Goal: Task Accomplishment & Management: Manage account settings

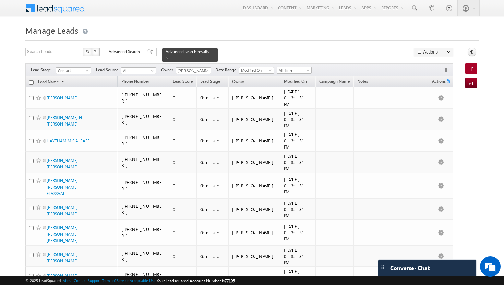
click at [32, 80] on input "checkbox" at bounding box center [31, 82] width 4 height 4
checkbox input "true"
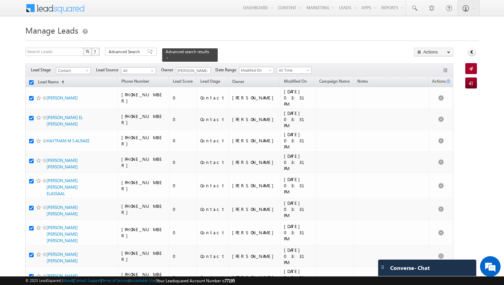
checkbox input "true"
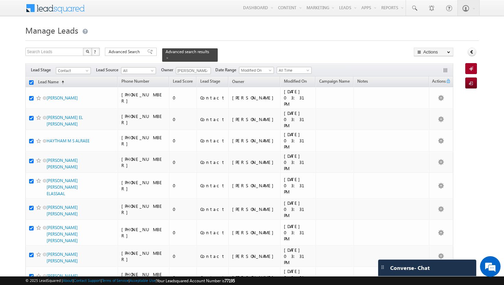
checkbox input "true"
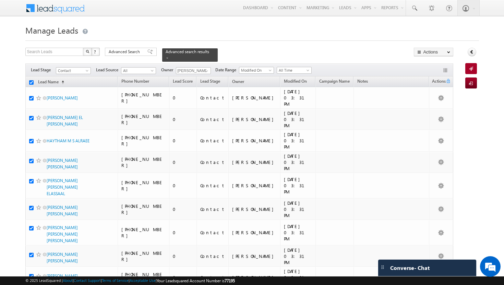
checkbox input "true"
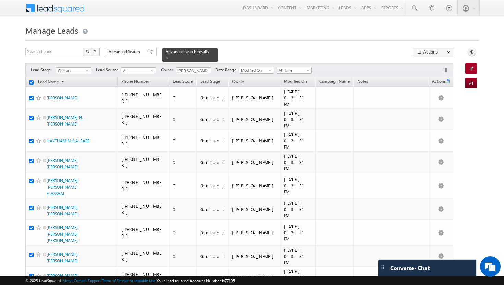
checkbox input "true"
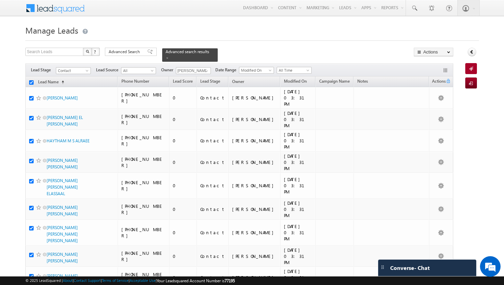
checkbox input "true"
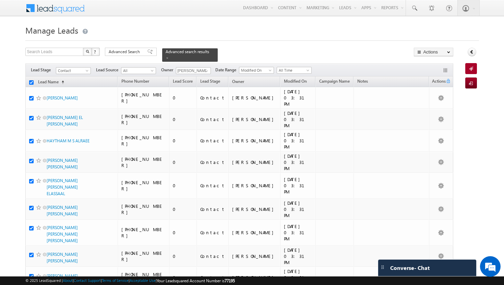
checkbox input "true"
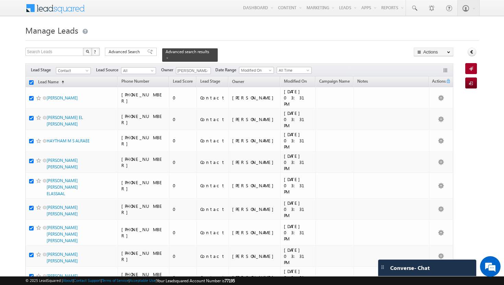
checkbox input "true"
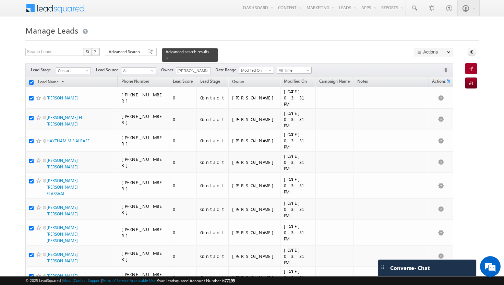
checkbox input "true"
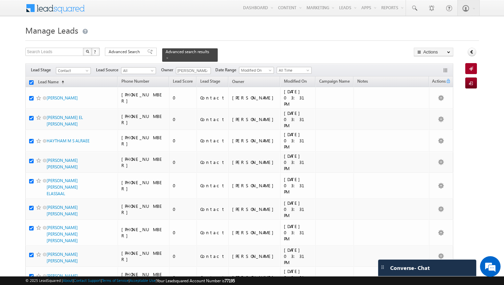
checkbox input "true"
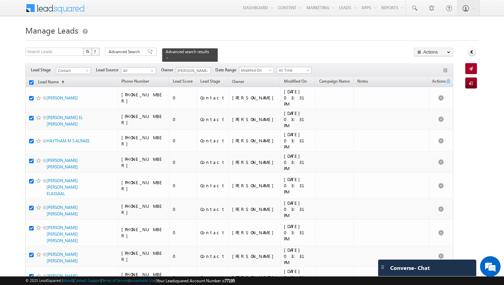
checkbox input "true"
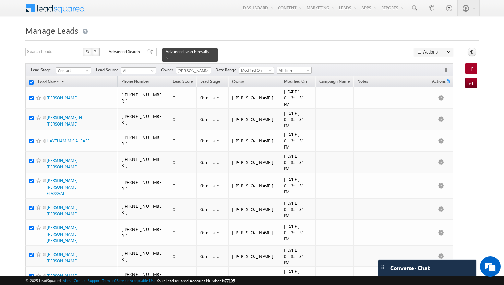
checkbox input "true"
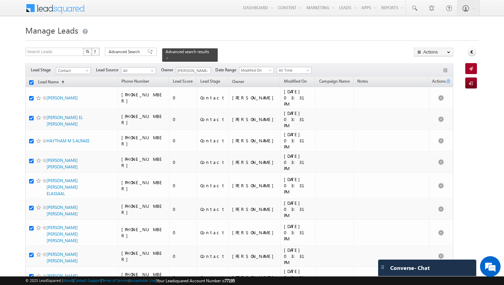
checkbox input "true"
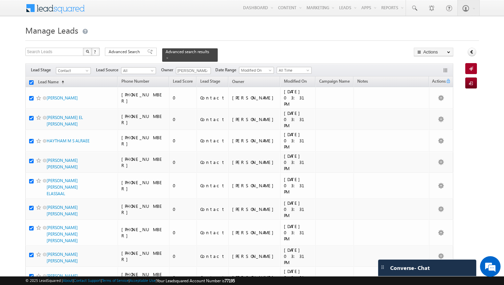
checkbox input "true"
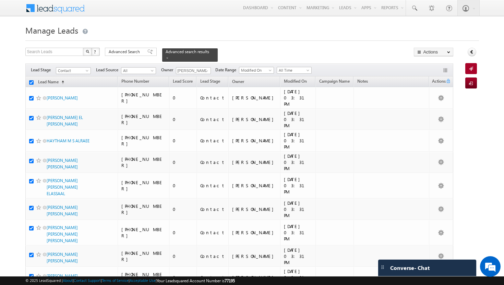
checkbox input "true"
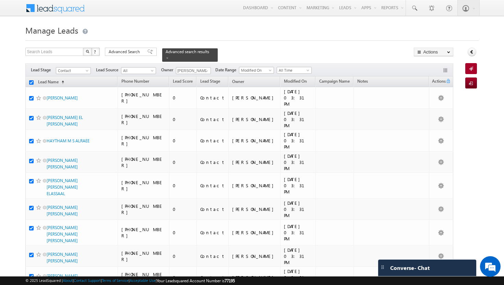
checkbox input "true"
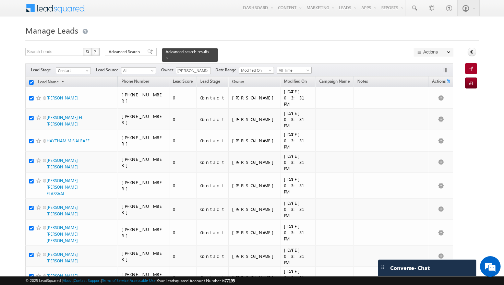
checkbox input "true"
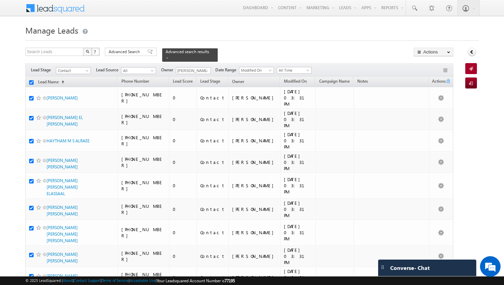
checkbox input "true"
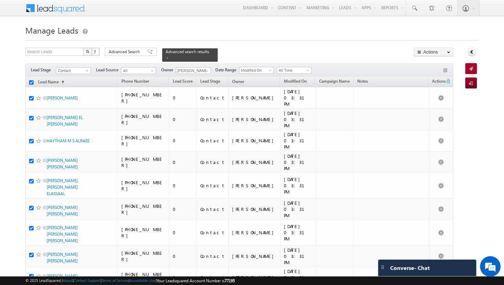
checkbox input "true"
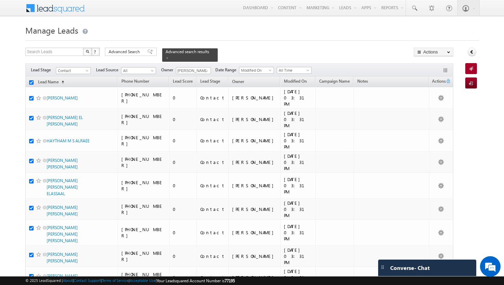
checkbox input "true"
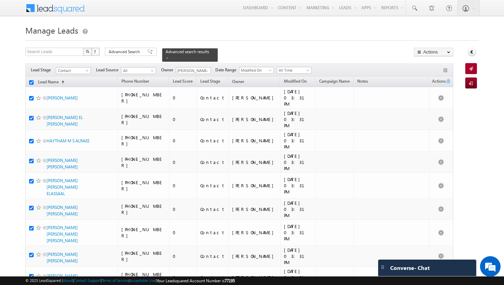
checkbox input "true"
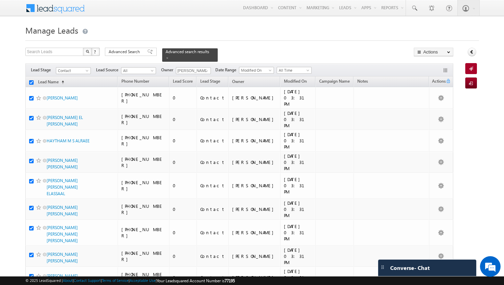
checkbox input "true"
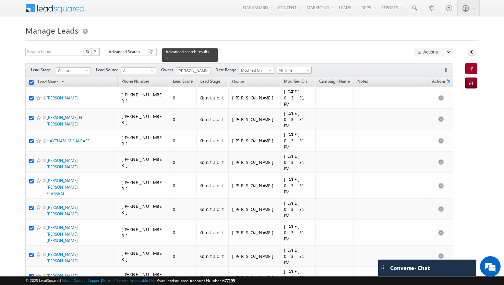
checkbox input "true"
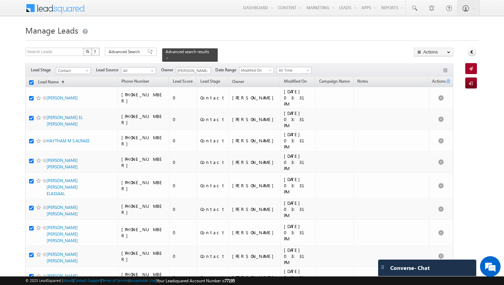
checkbox input "true"
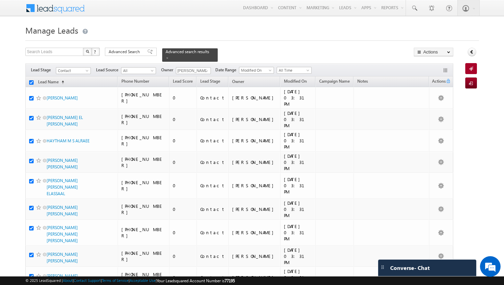
checkbox input "true"
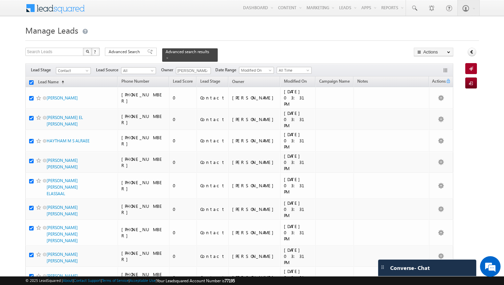
checkbox input "true"
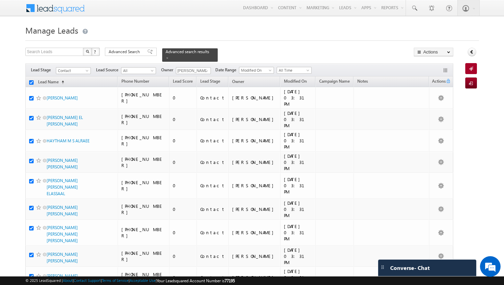
checkbox input "true"
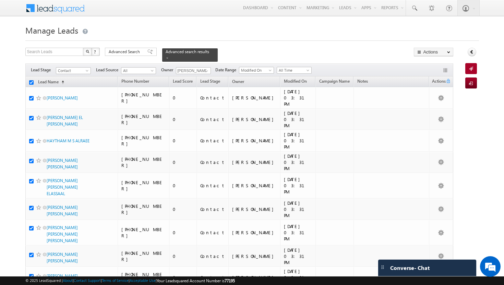
checkbox input "true"
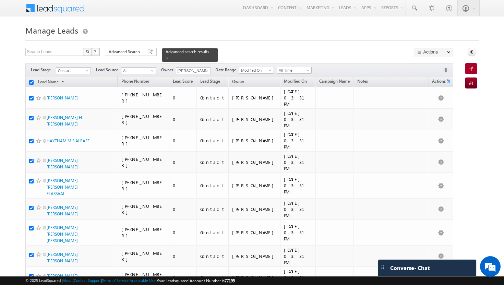
checkbox input "true"
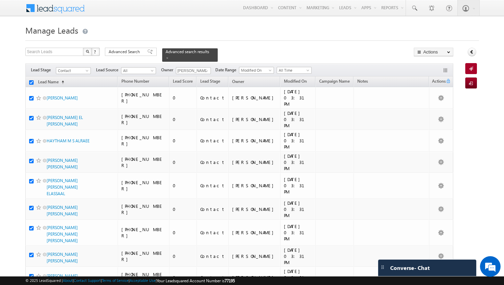
checkbox input "true"
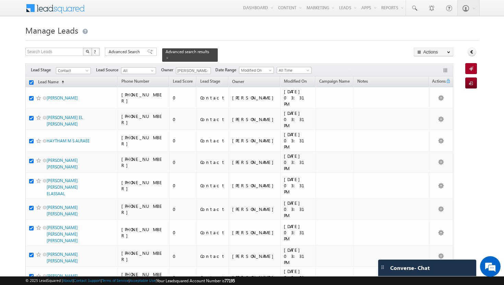
checkbox input "true"
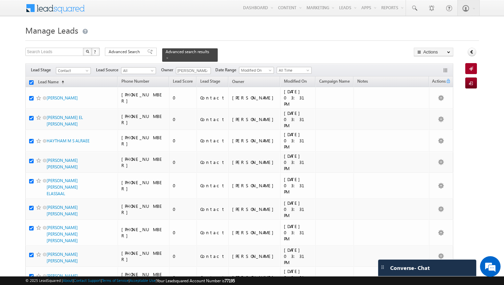
checkbox input "true"
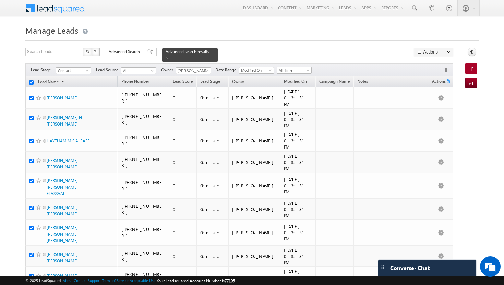
checkbox input "true"
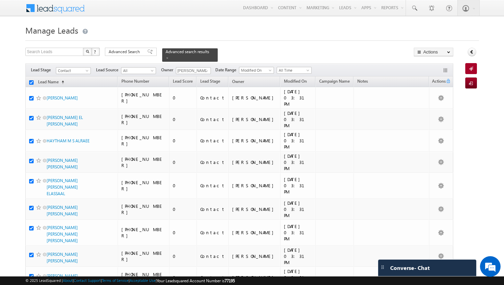
checkbox input "true"
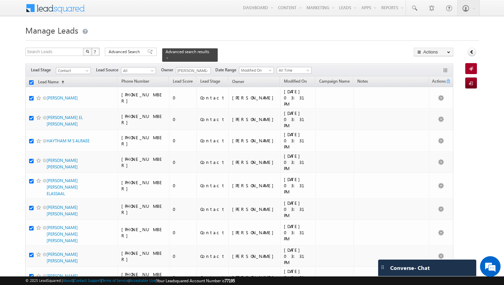
checkbox input "true"
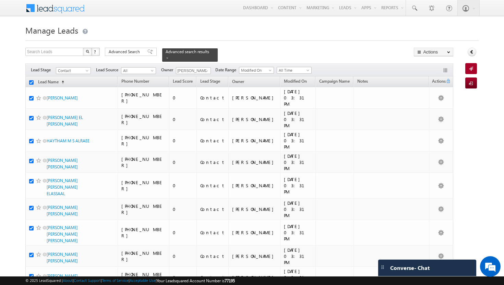
checkbox input "true"
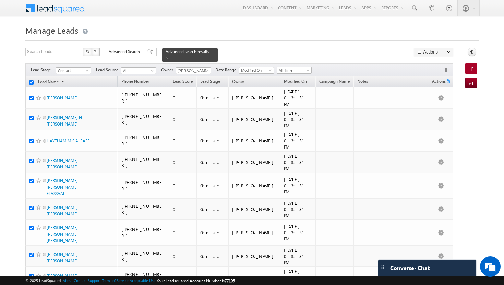
checkbox input "true"
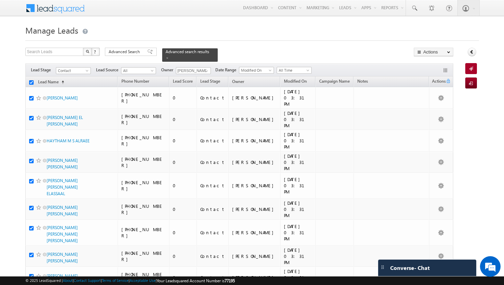
checkbox input "true"
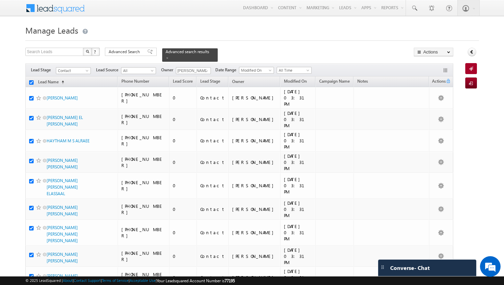
checkbox input "true"
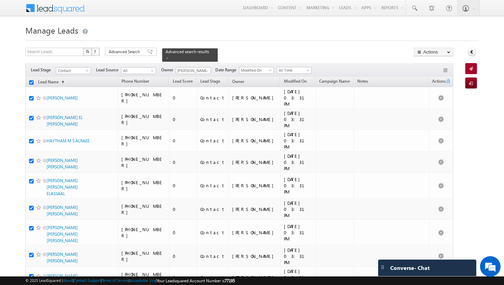
checkbox input "true"
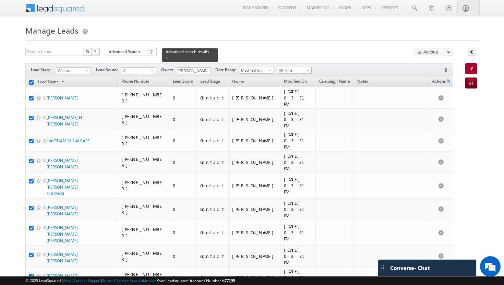
checkbox input "true"
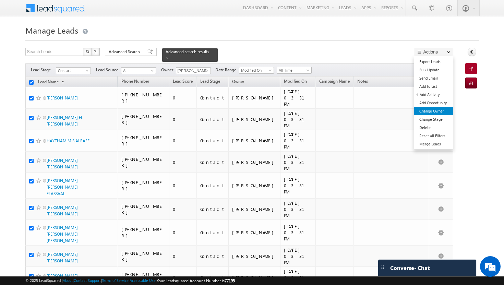
click at [436, 114] on link "Change Owner" at bounding box center [433, 111] width 39 height 8
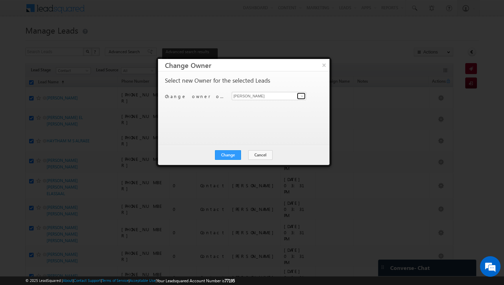
click at [302, 94] on span at bounding box center [301, 95] width 5 height 5
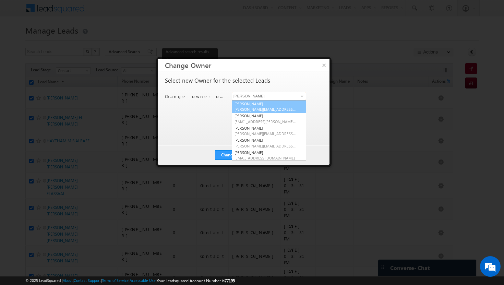
click at [285, 108] on span "[PERSON_NAME][EMAIL_ADDRESS][DOMAIN_NAME]" at bounding box center [265, 109] width 62 height 5
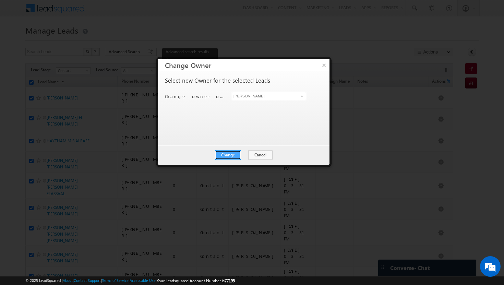
click at [235, 154] on button "Change" at bounding box center [228, 155] width 26 height 10
click at [241, 156] on button "Close" at bounding box center [245, 155] width 22 height 10
